Goal: Find contact information: Find contact information

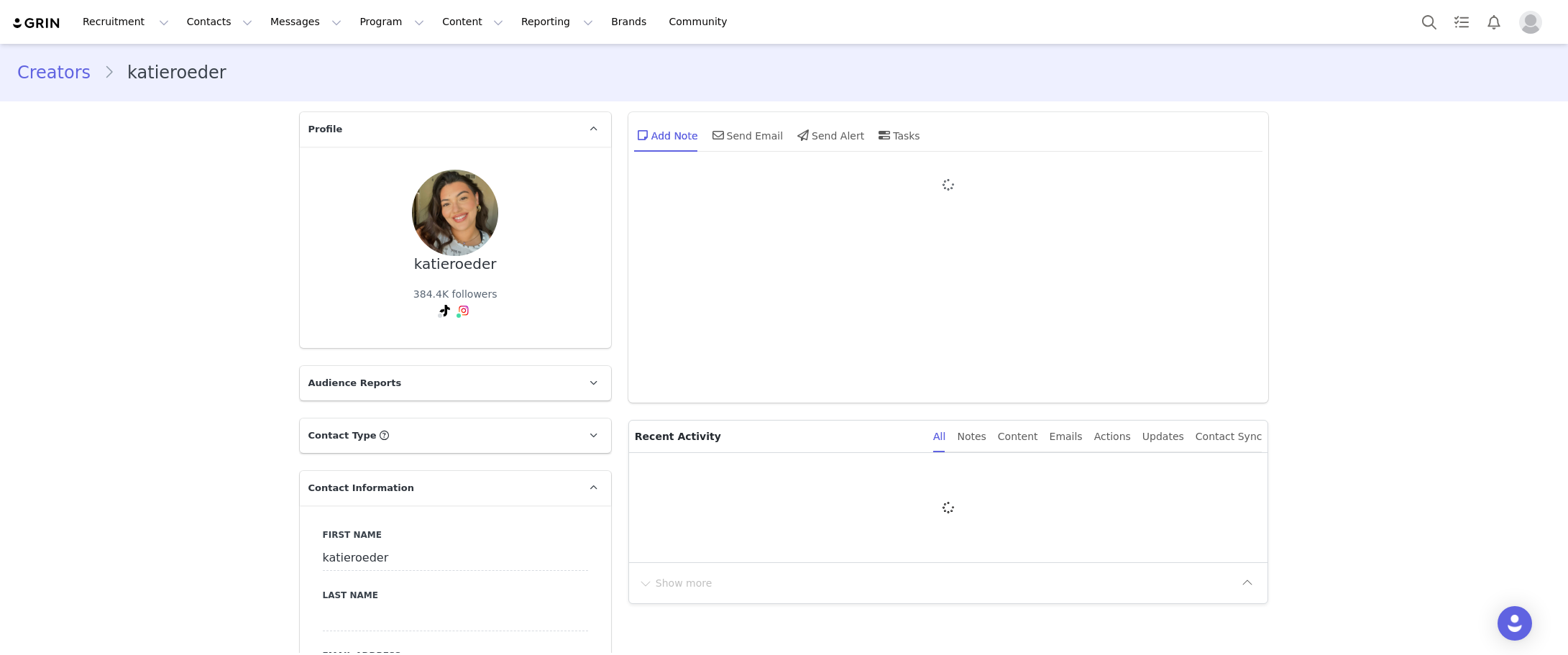
type input "+1 ([GEOGRAPHIC_DATA])"
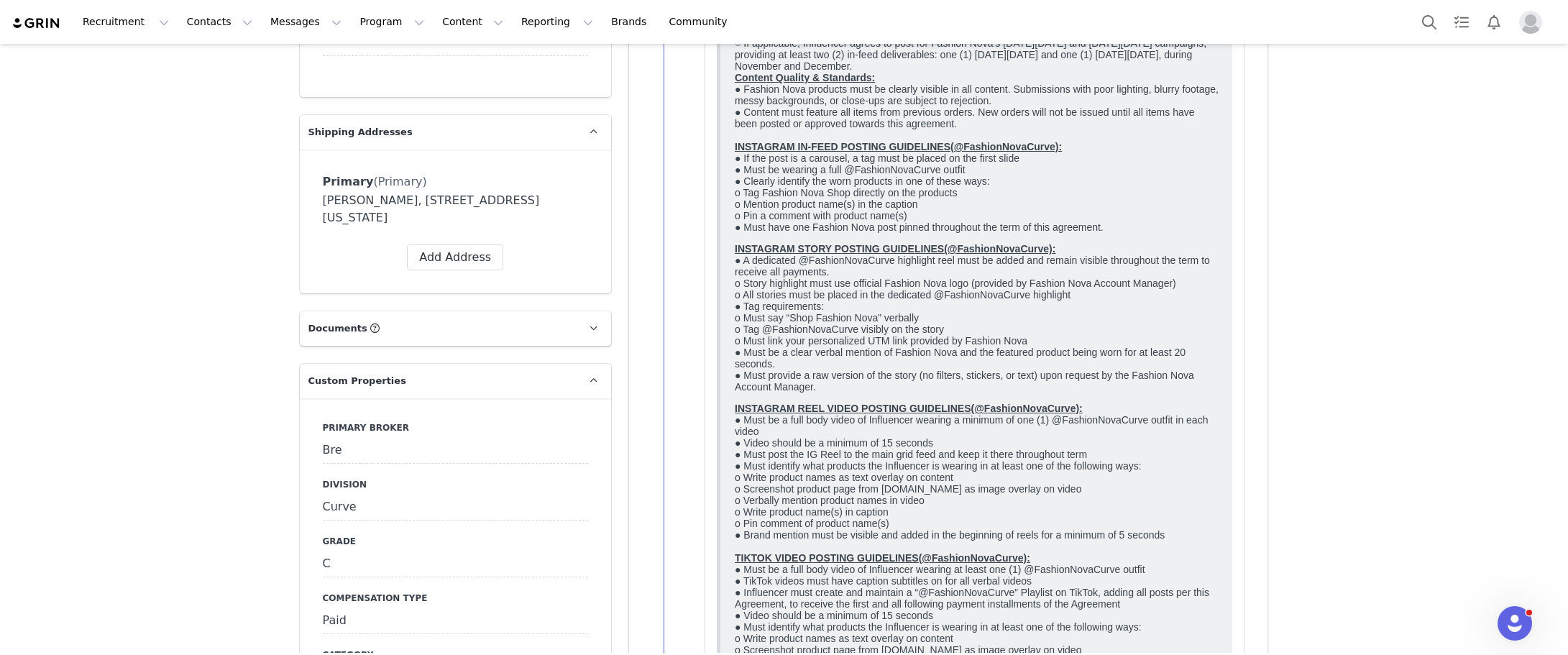
scroll to position [935, 0]
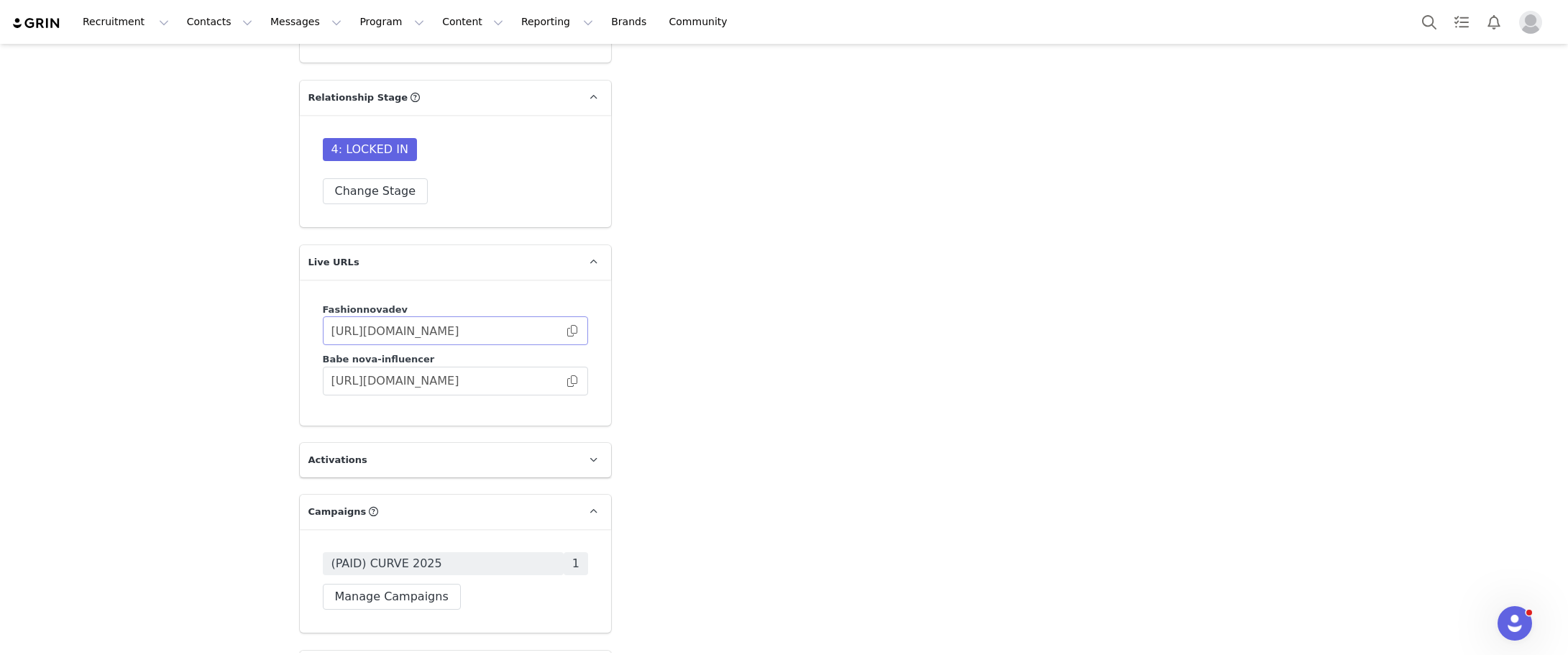
scroll to position [3667, 0]
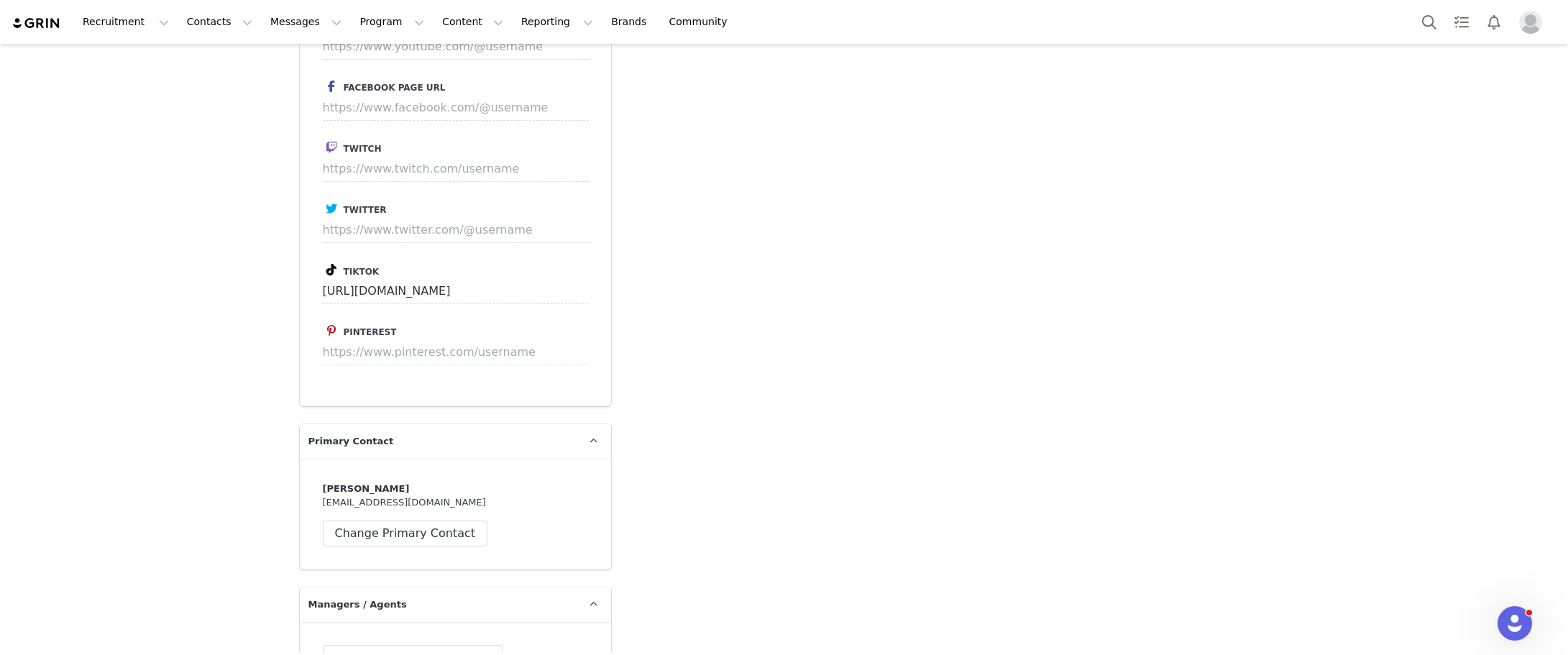
scroll to position [3451, 0]
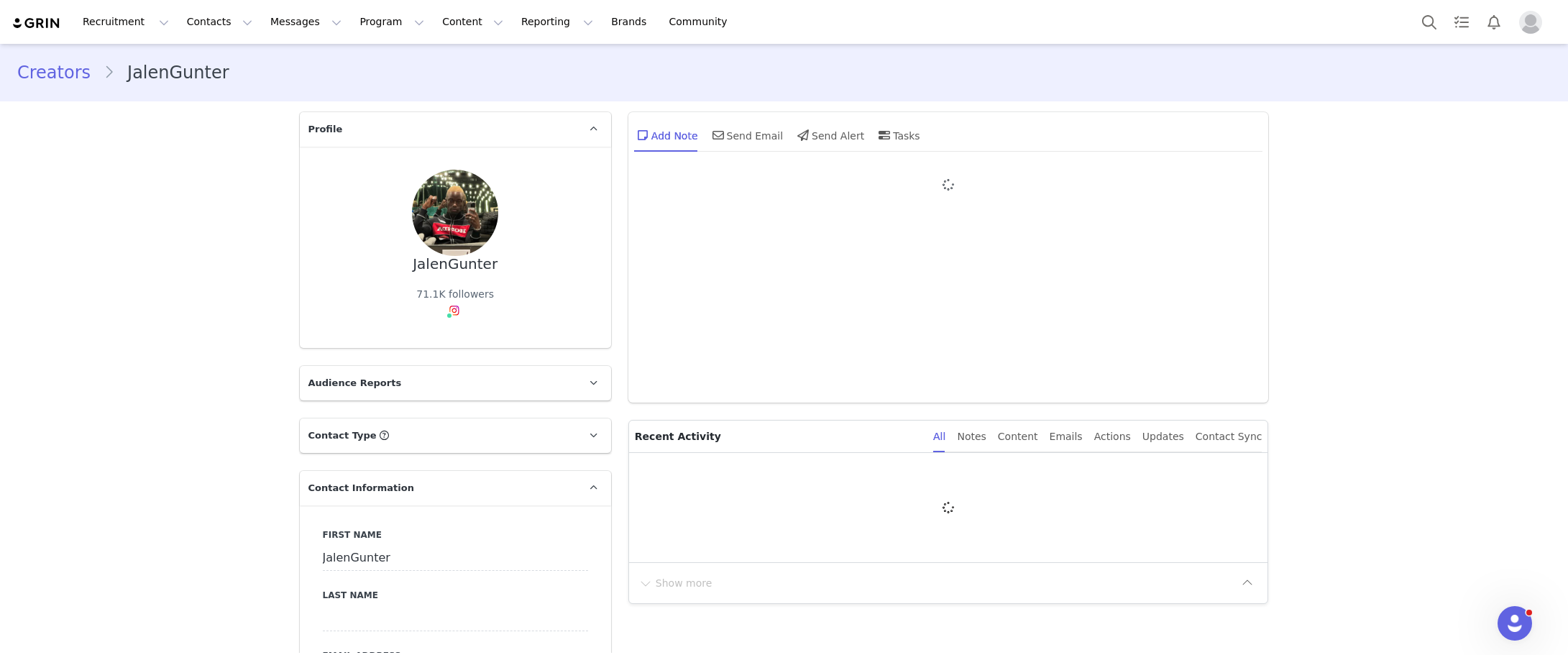
type input "+1 ([GEOGRAPHIC_DATA])"
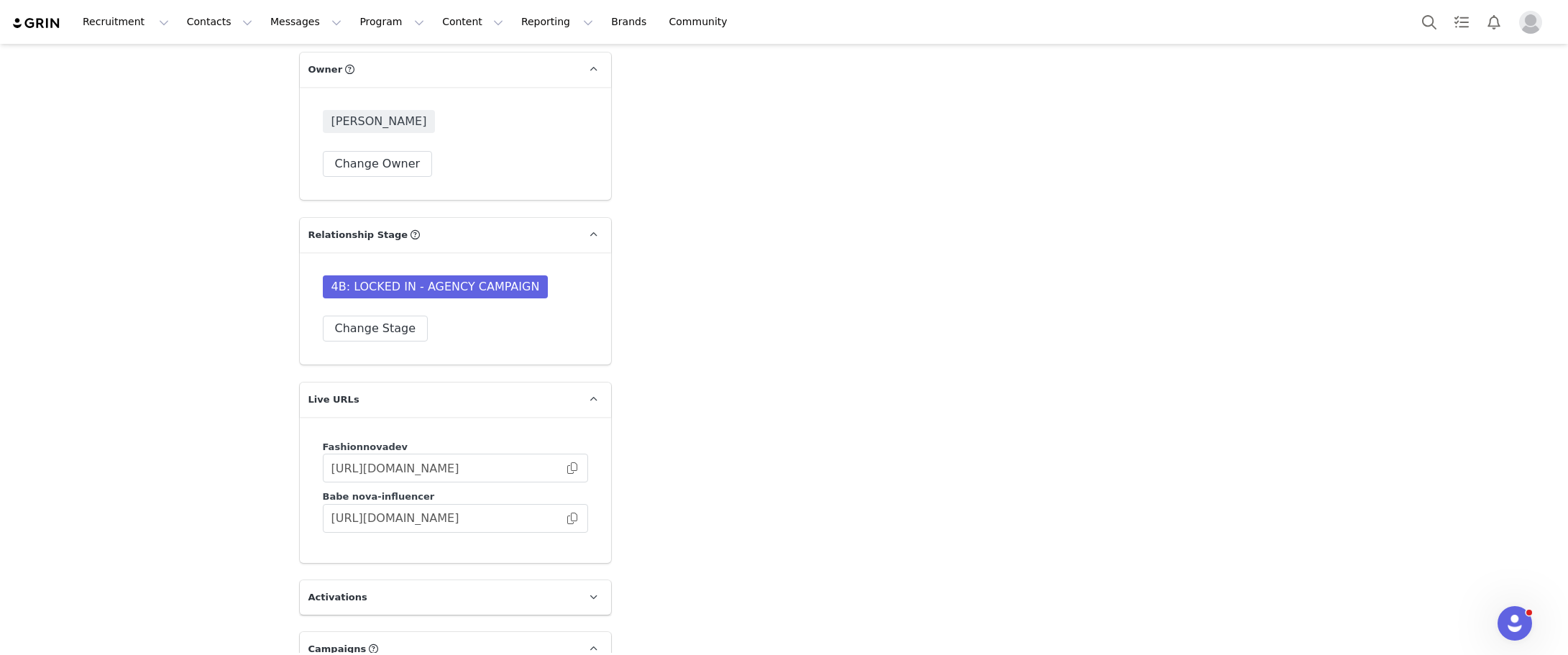
scroll to position [3740, 0]
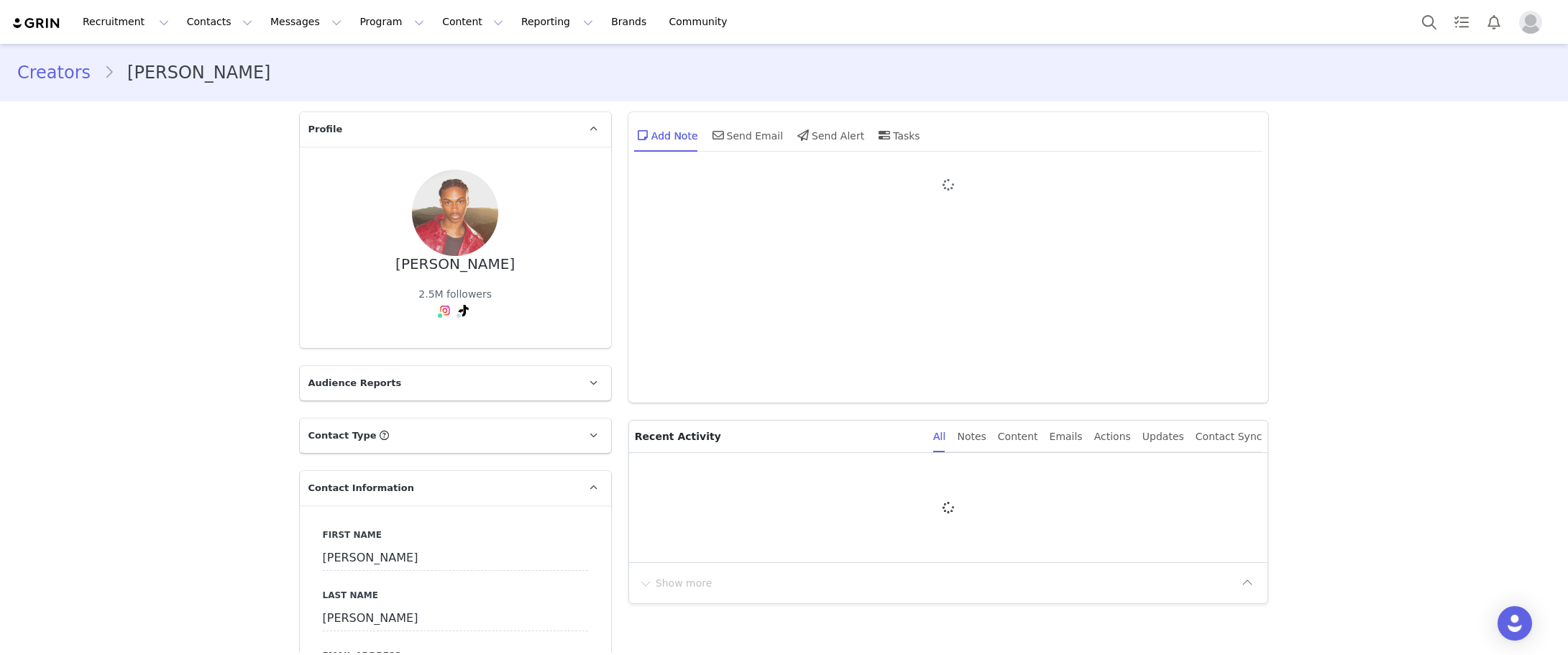
type input "+1 ([GEOGRAPHIC_DATA])"
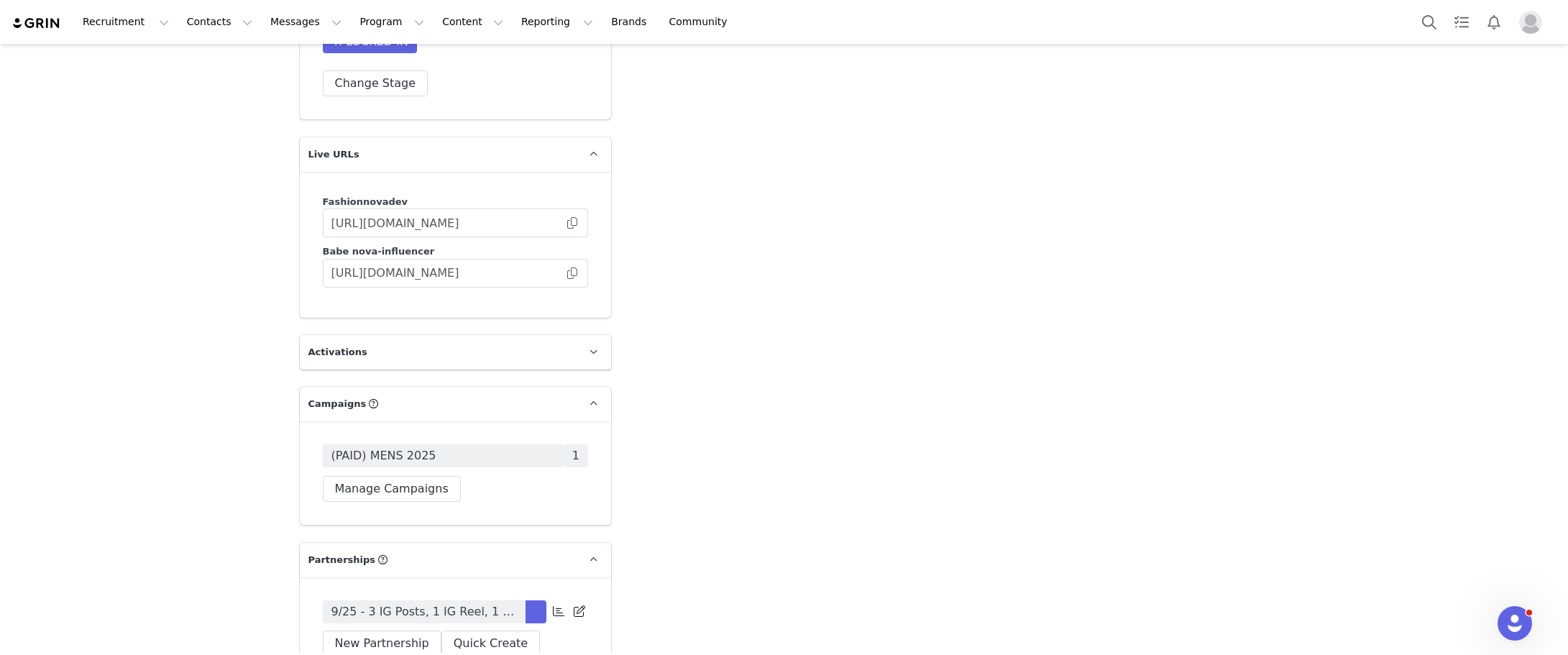
scroll to position [3524, 0]
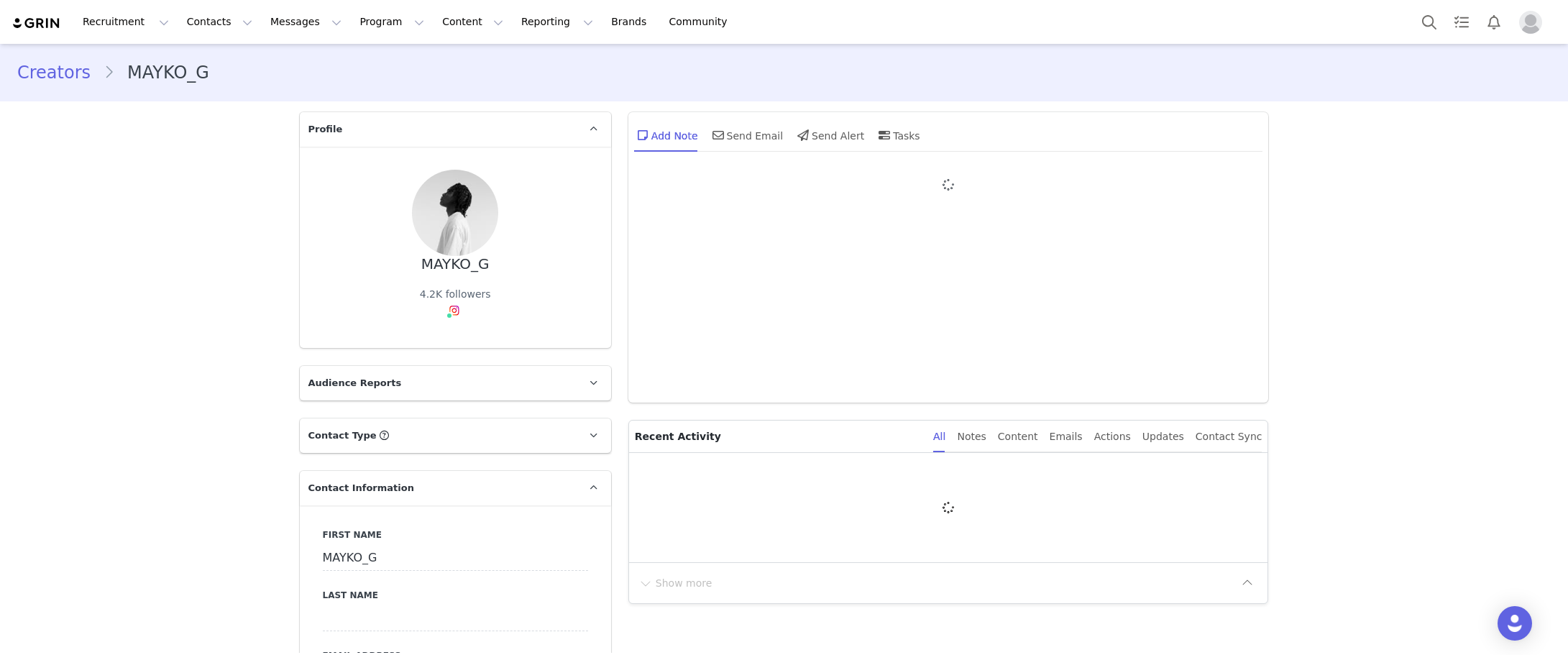
type input "+56 ([GEOGRAPHIC_DATA])"
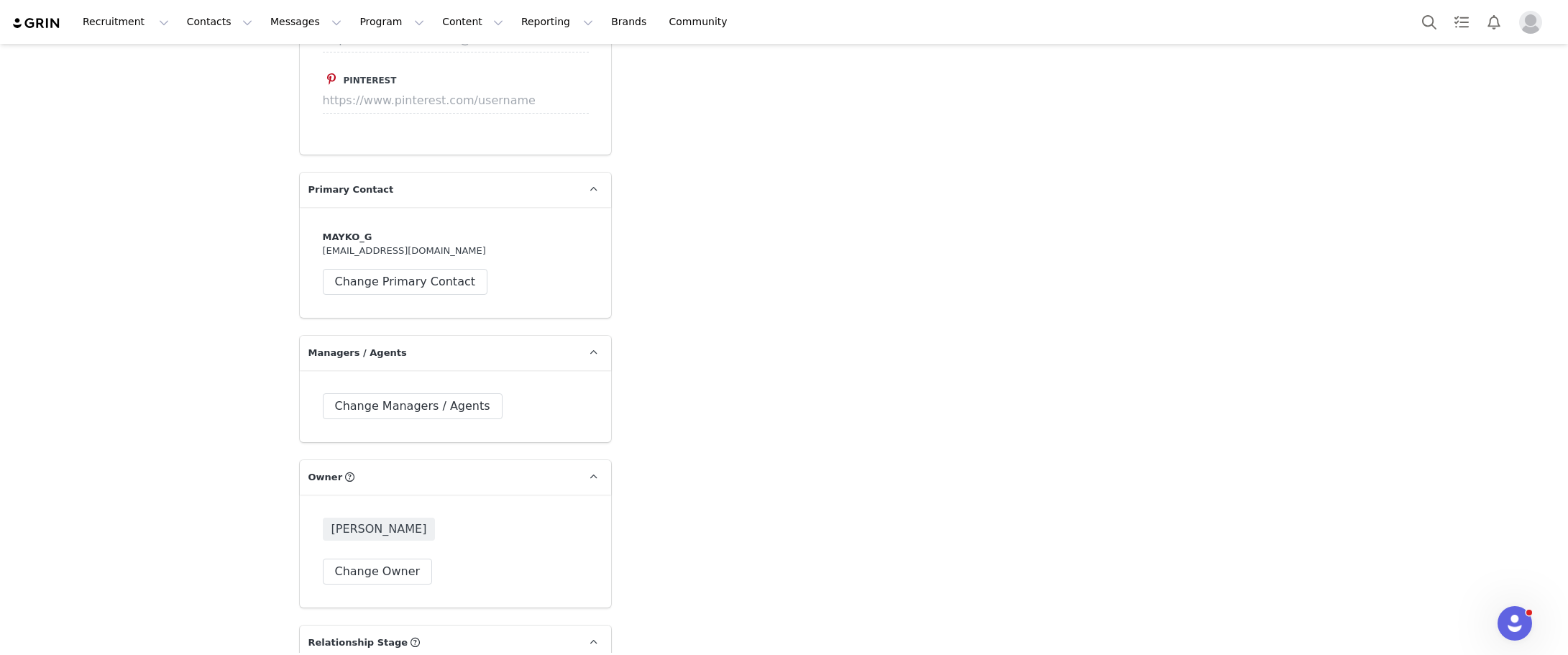
scroll to position [3524, 0]
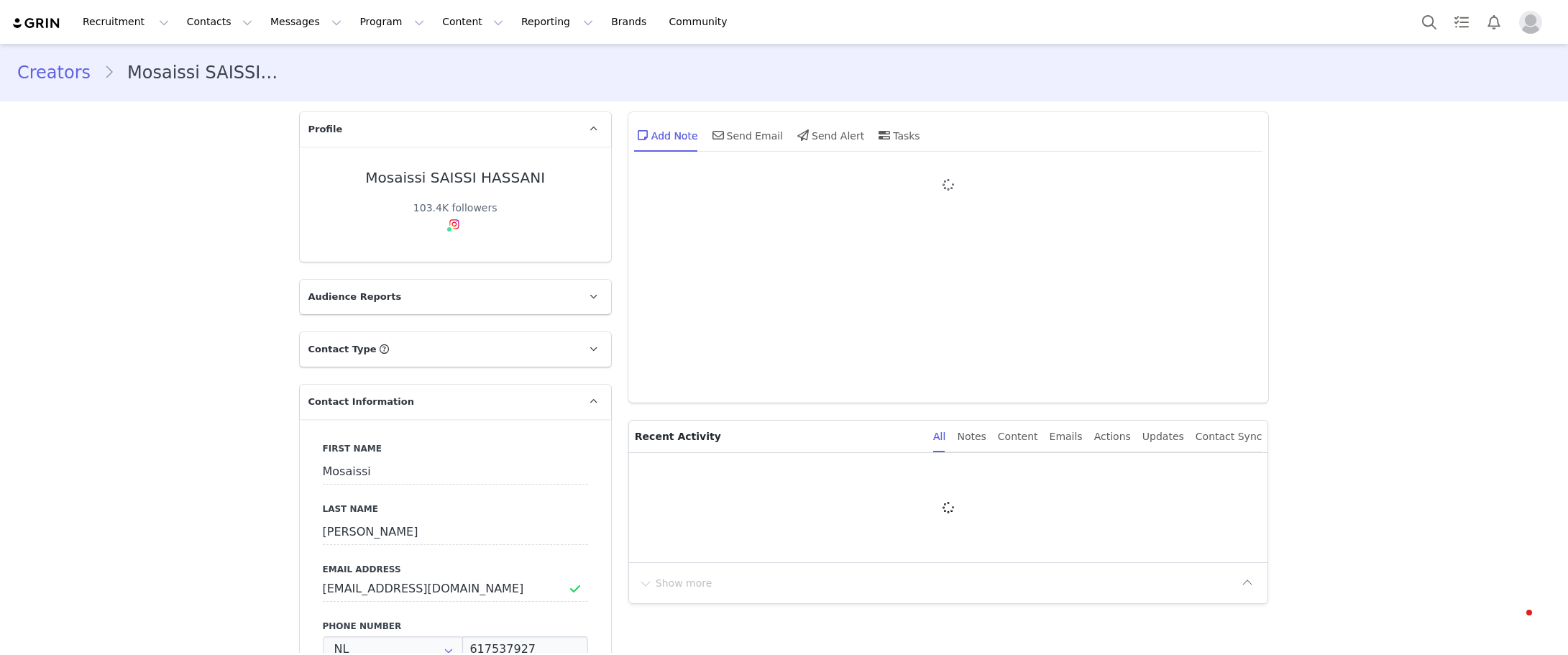
type input "+31 ([GEOGRAPHIC_DATA])"
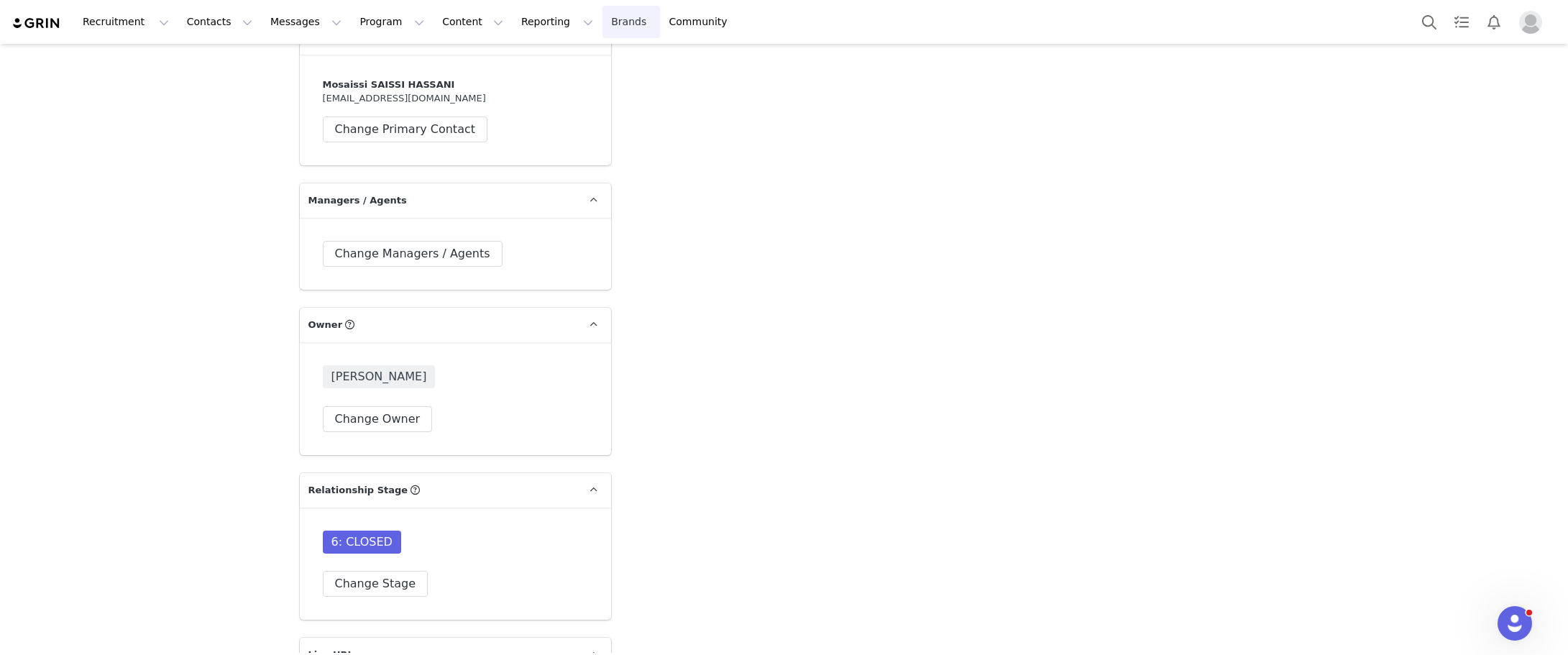
scroll to position [3308, 0]
